Goal: Task Accomplishment & Management: Manage account settings

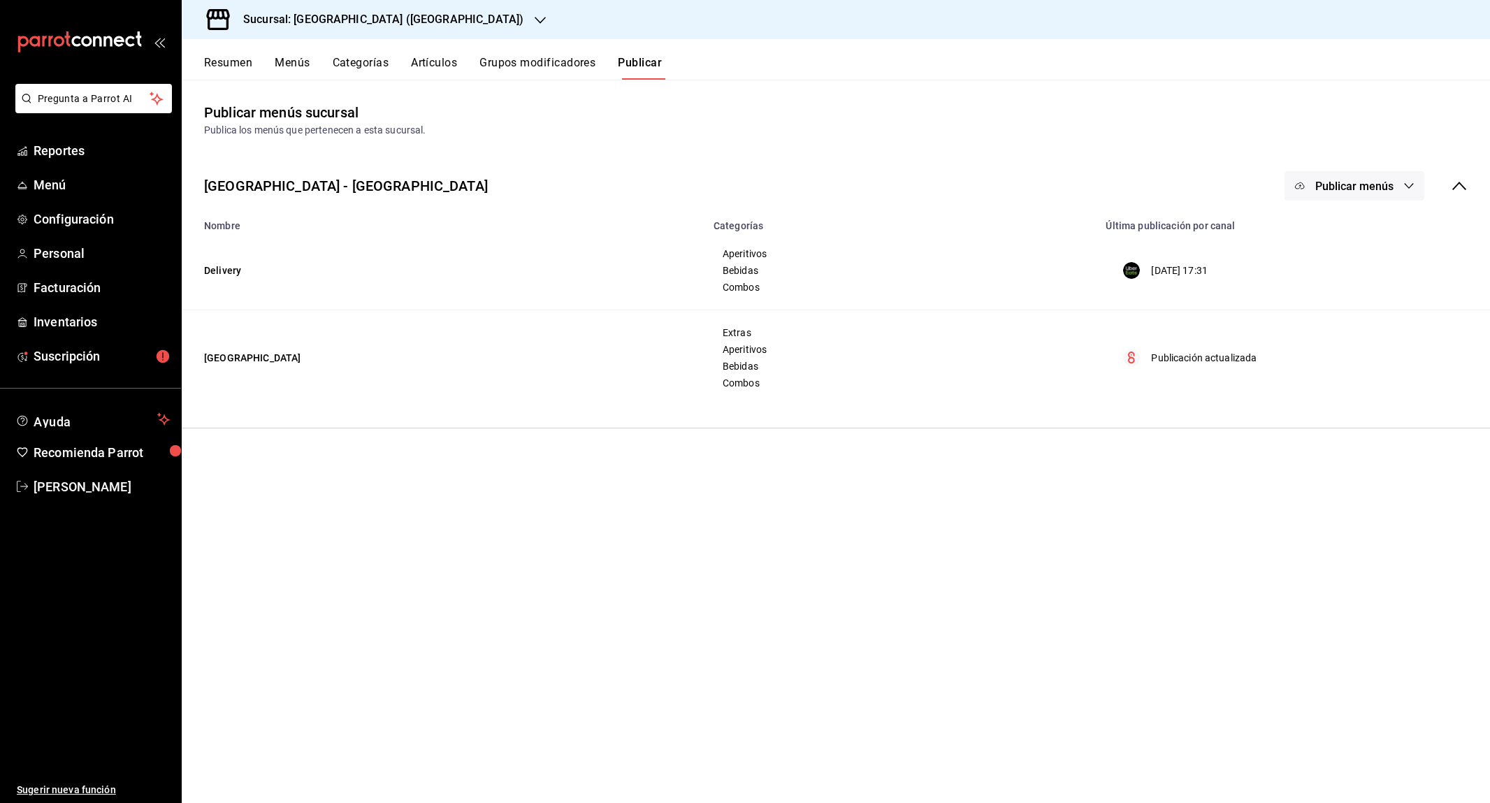
click at [535, 20] on icon "button" at bounding box center [540, 20] width 11 height 11
click at [472, 180] on div at bounding box center [745, 401] width 1490 height 803
click at [442, 68] on button "Artículos" at bounding box center [434, 68] width 46 height 24
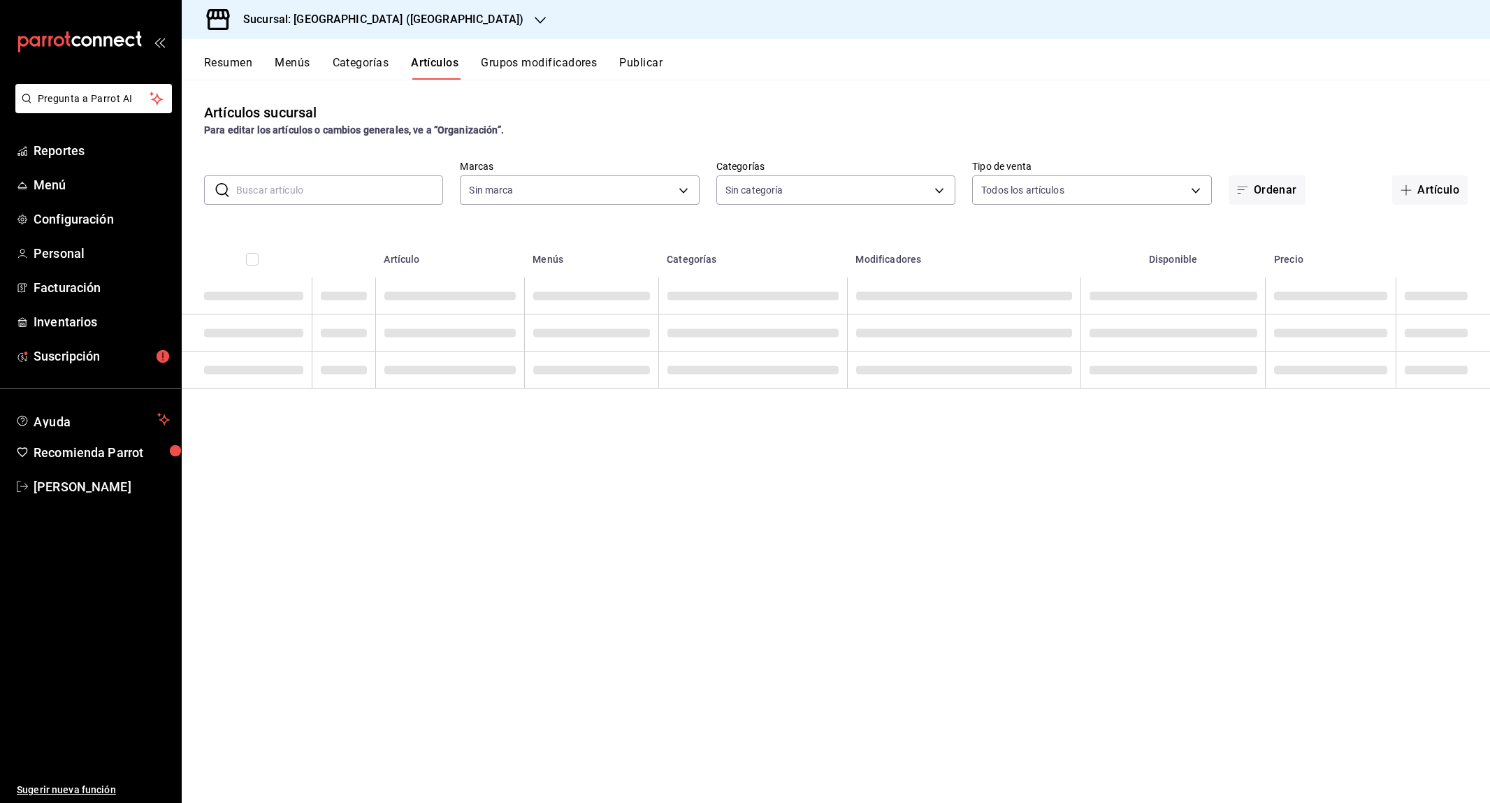
type input "76249d6f-d96c-4a1b-aa81-43e3d5e7e791"
type input "9437574a-a15d-49db-8e60-a8e2b21ad083,e663196b-2029-4c27-84af-bc767ad16387,40cf7…"
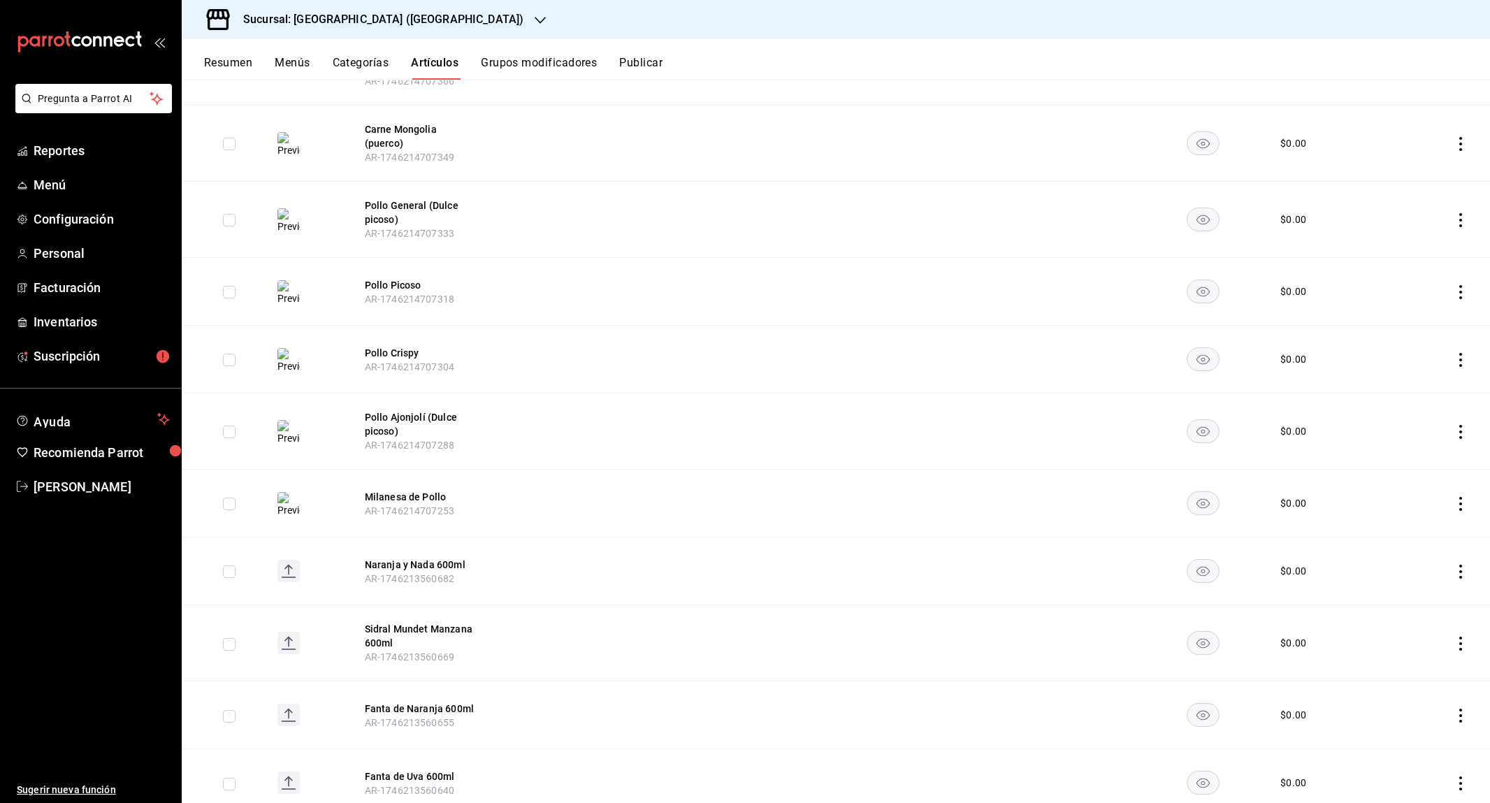
scroll to position [1555, 0]
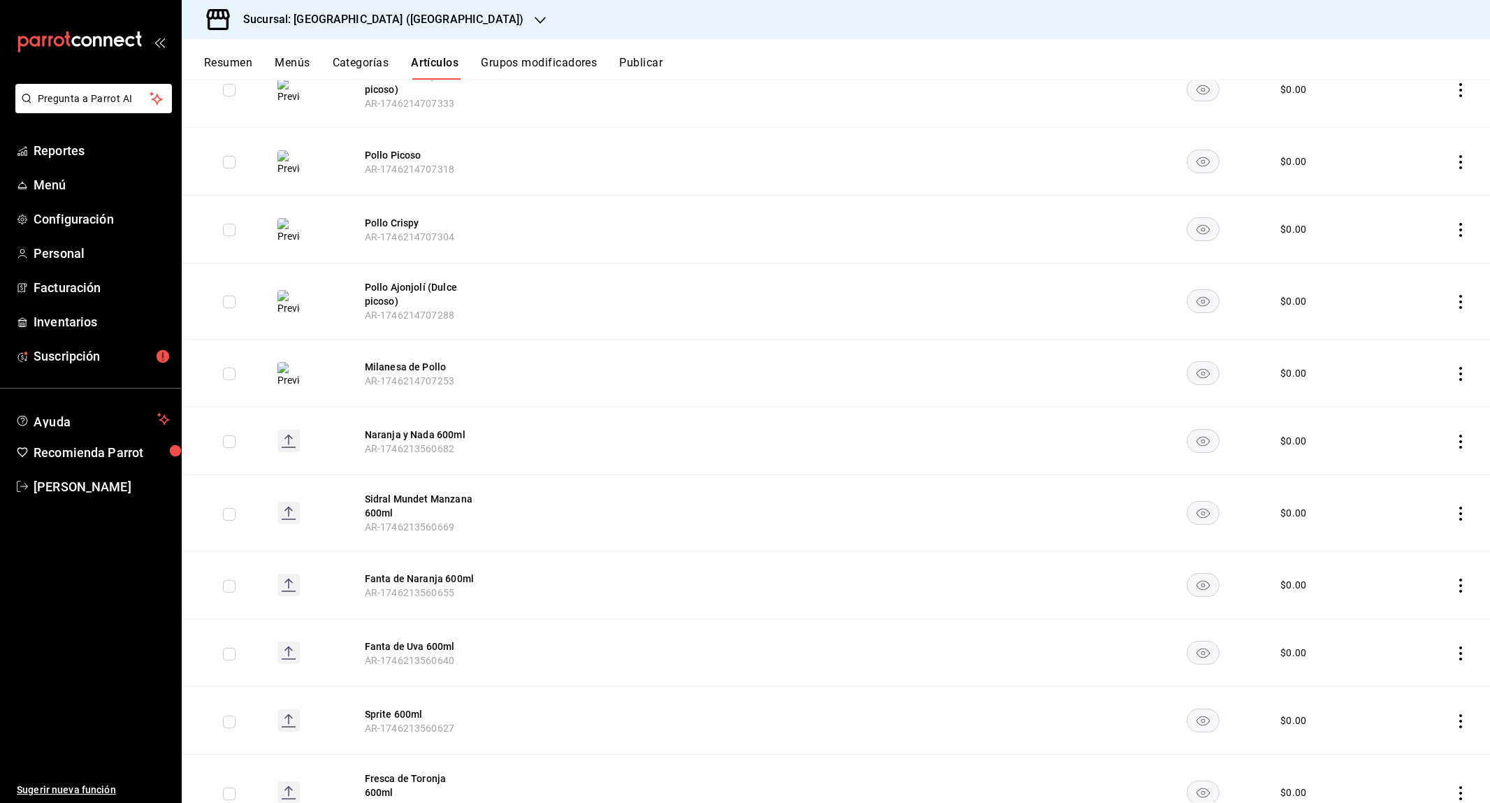
click at [296, 54] on div "Resumen Menús Categorías Artículos Grupos modificadores Publicar" at bounding box center [836, 59] width 1308 height 41
click at [239, 57] on button "Resumen" at bounding box center [228, 68] width 48 height 24
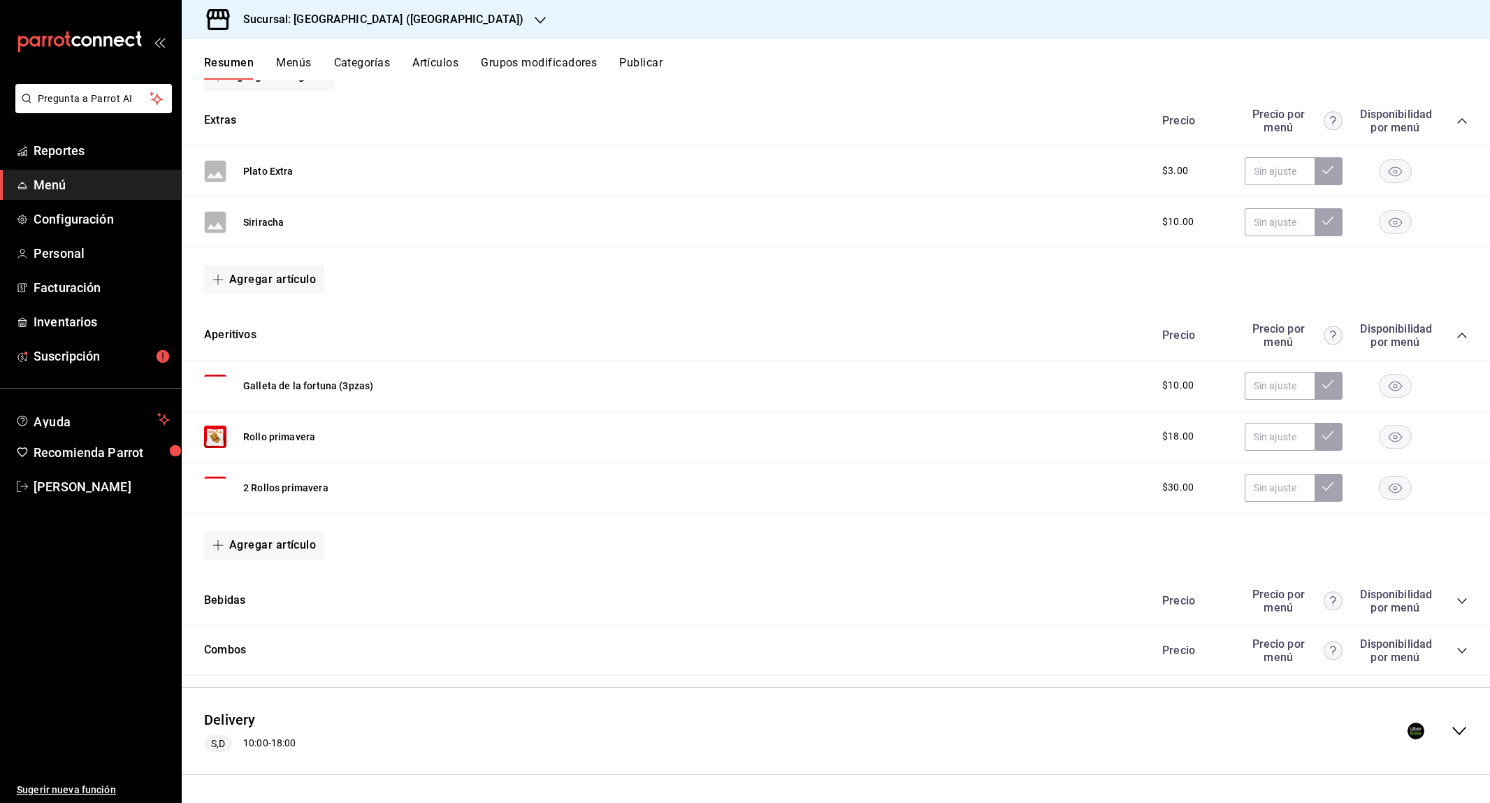
scroll to position [219, 0]
click at [1471, 727] on div "Delivery S,D 10:00 - 18:00" at bounding box center [836, 732] width 1308 height 65
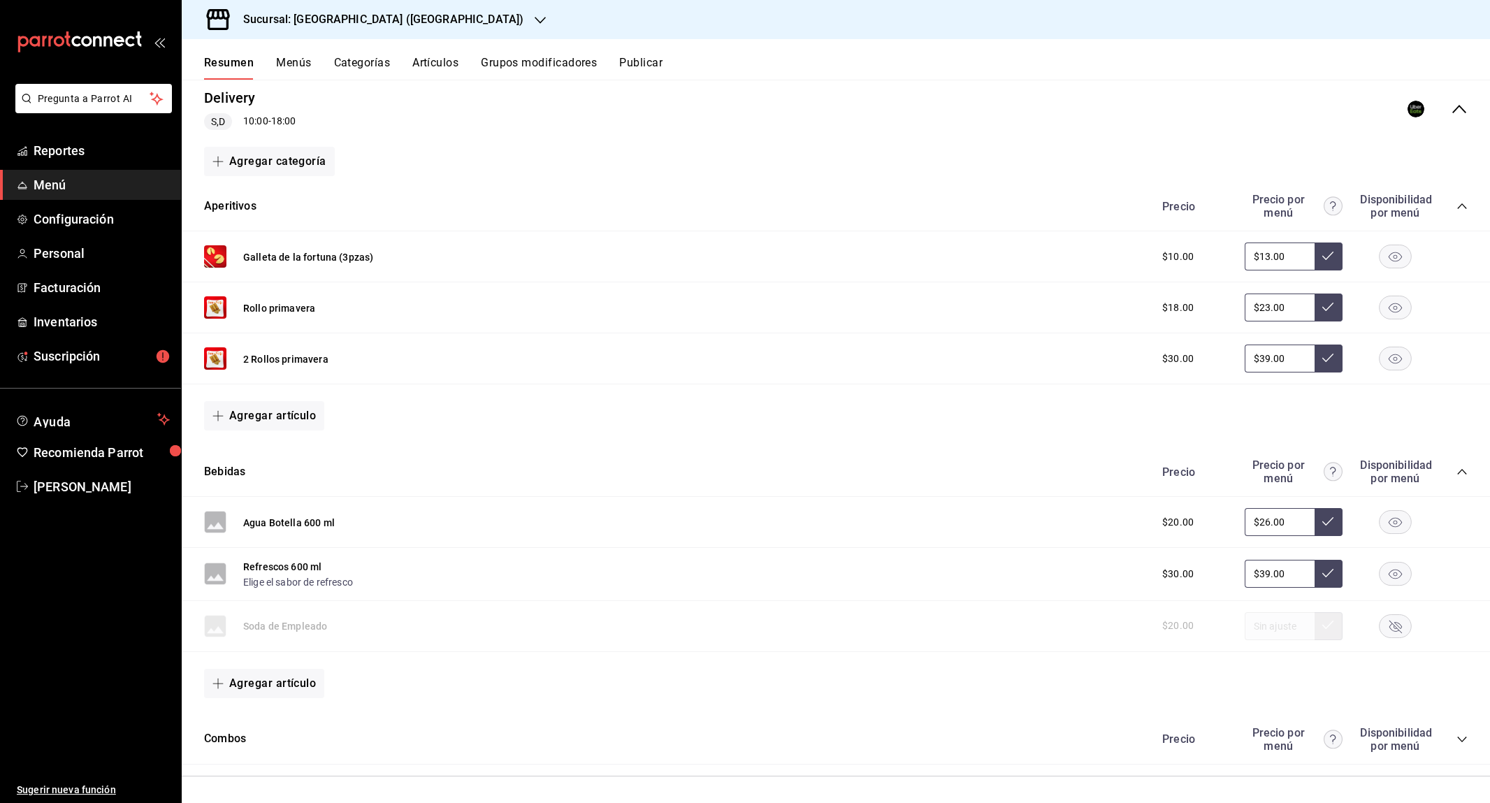
scroll to position [0, 0]
click at [1460, 738] on icon "collapse-category-row" at bounding box center [1461, 739] width 11 height 11
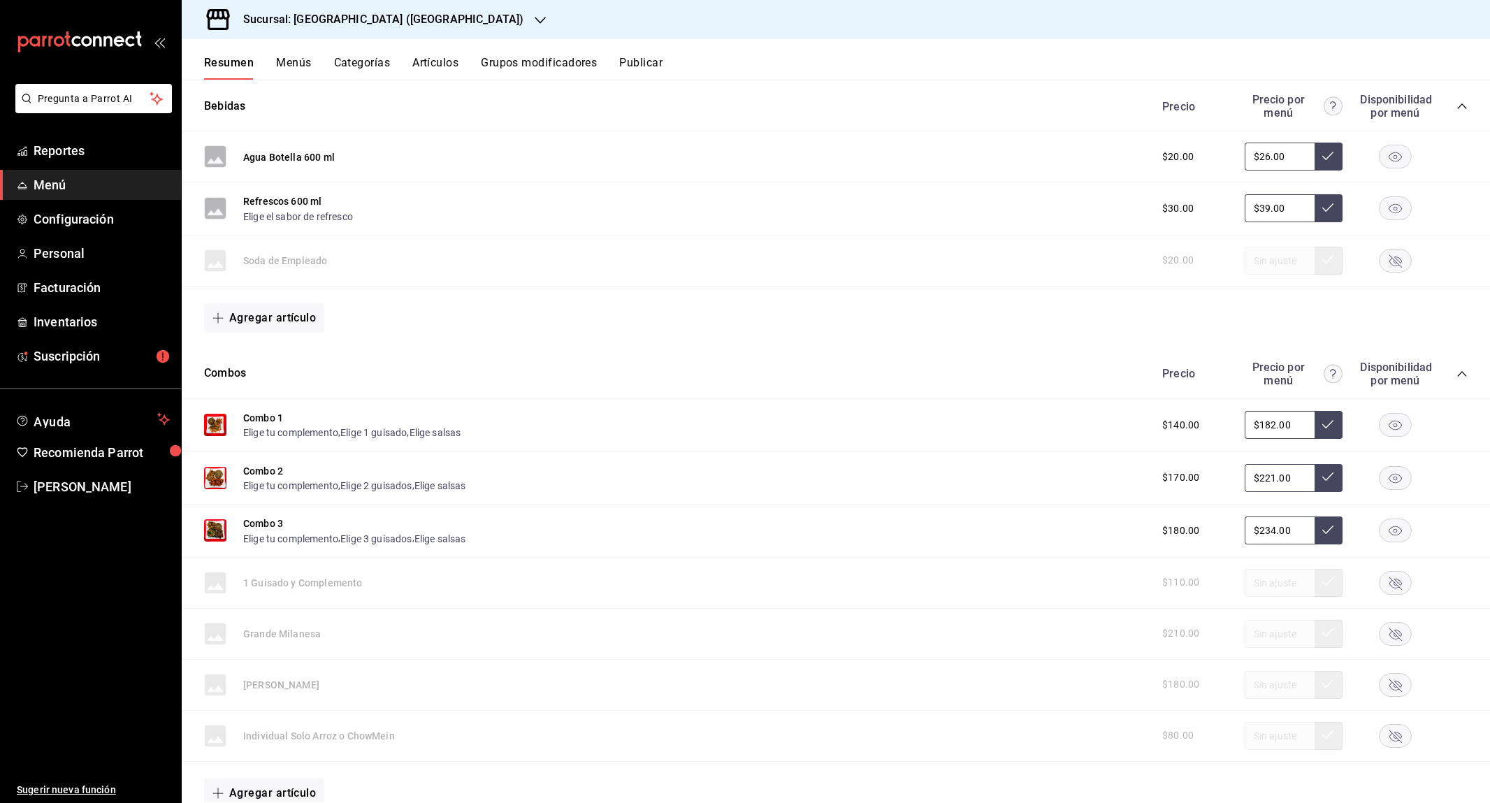
scroll to position [1260, 0]
